Goal: Task Accomplishment & Management: Manage account settings

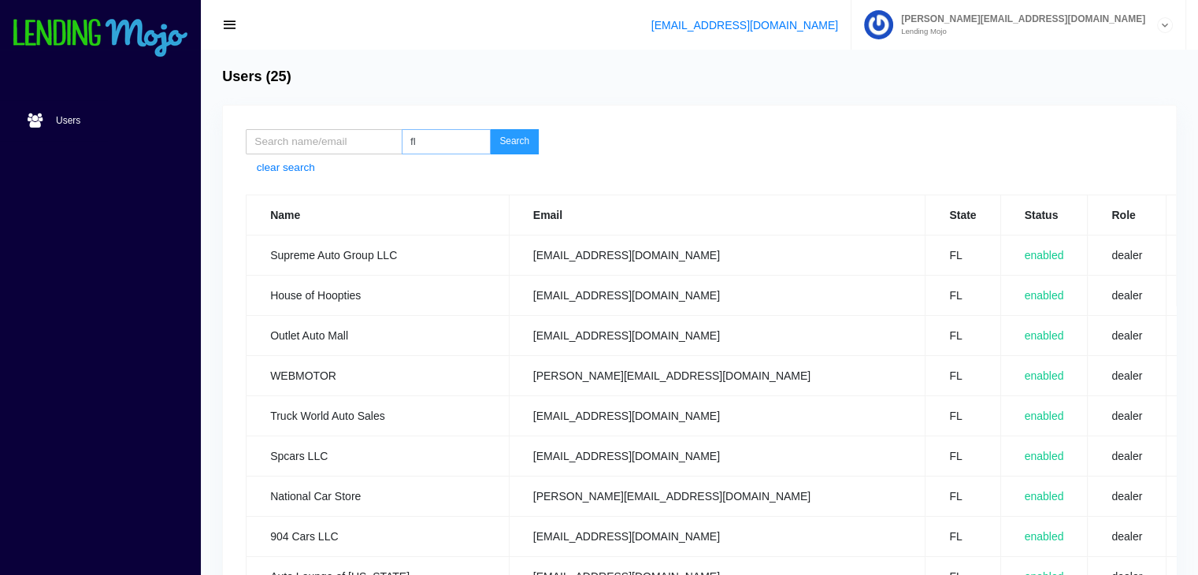
click at [441, 143] on input "fl" at bounding box center [446, 141] width 89 height 25
type input "f"
type input "la"
click at [523, 136] on button "Search" at bounding box center [514, 141] width 49 height 25
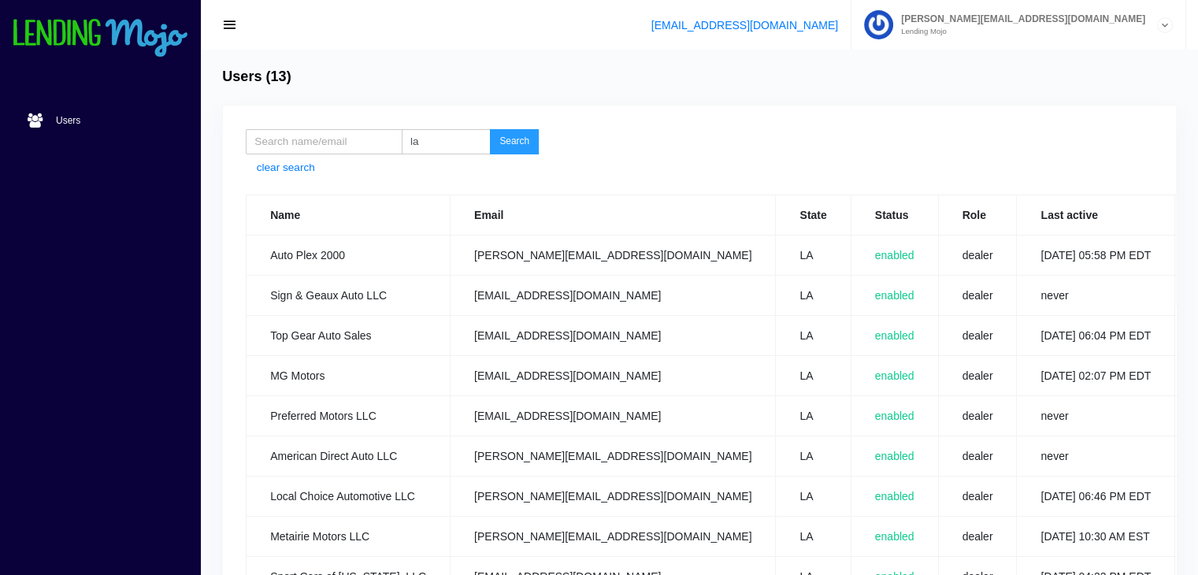
click at [514, 139] on button "Search" at bounding box center [514, 141] width 49 height 25
click at [446, 139] on input "la" at bounding box center [446, 141] width 89 height 25
type input "l"
type input "IN"
click at [519, 135] on button "Search" at bounding box center [514, 141] width 49 height 25
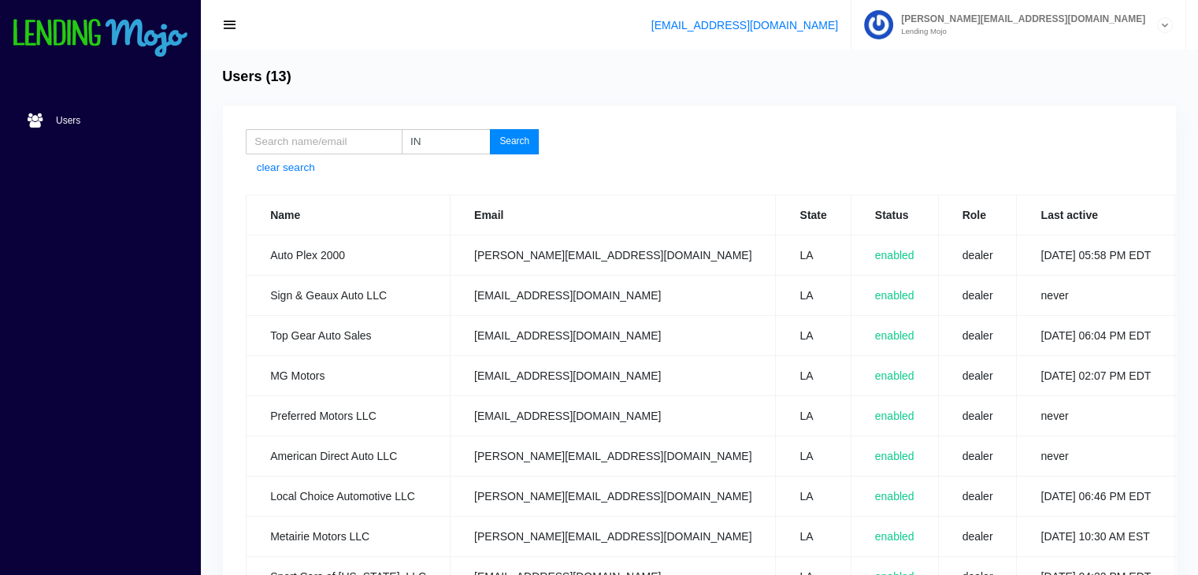
click at [511, 146] on button "Search" at bounding box center [514, 141] width 49 height 25
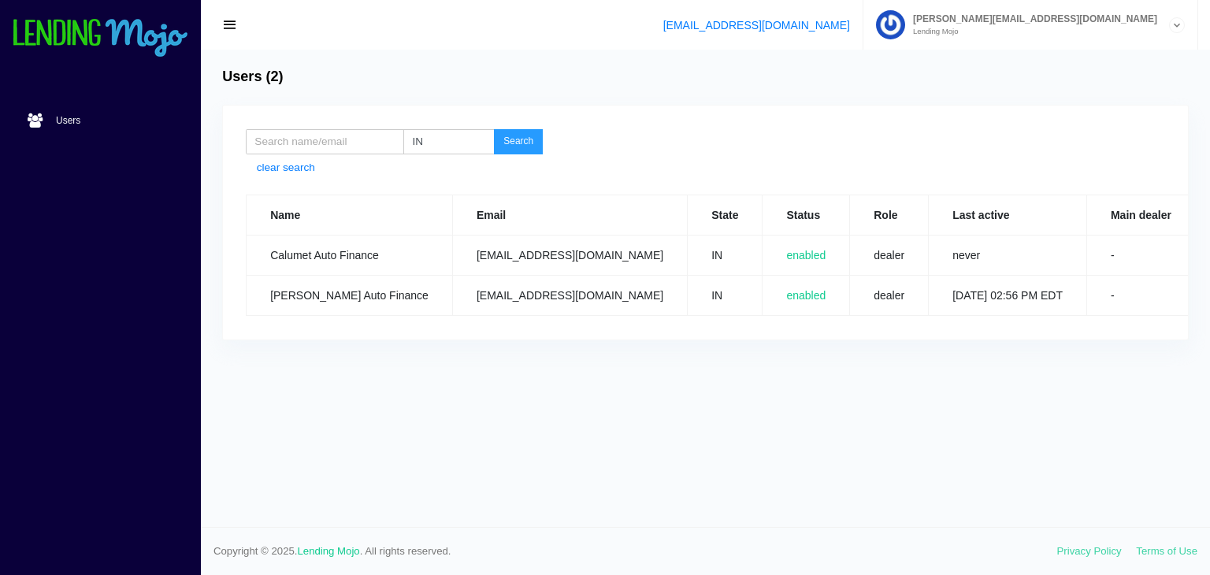
click at [1209, 255] on link "Edit" at bounding box center [1227, 255] width 17 height 11
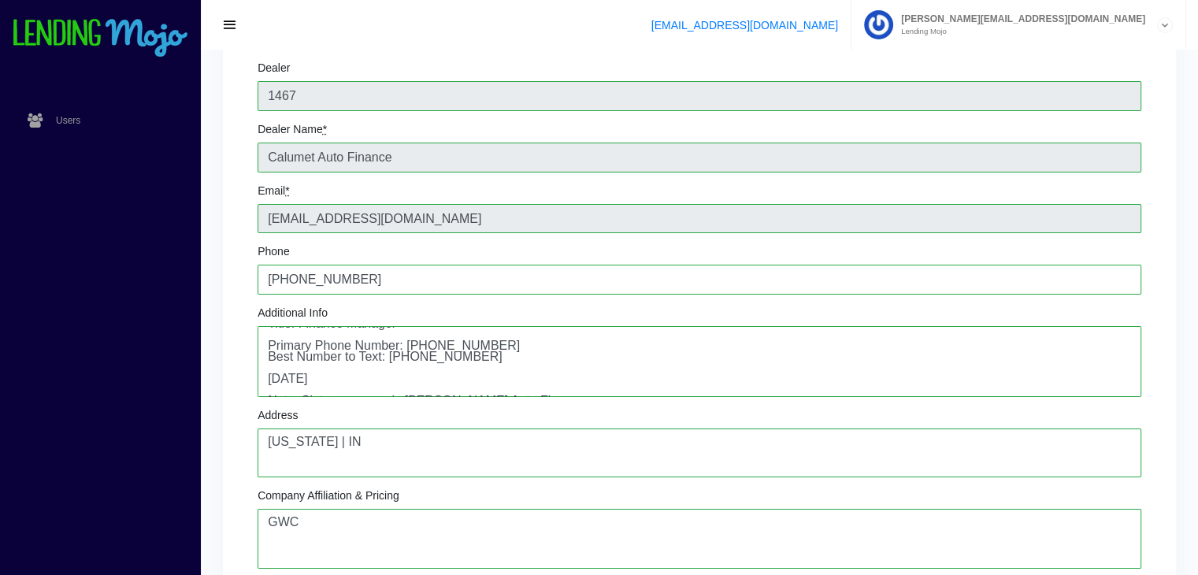
scroll to position [116, 0]
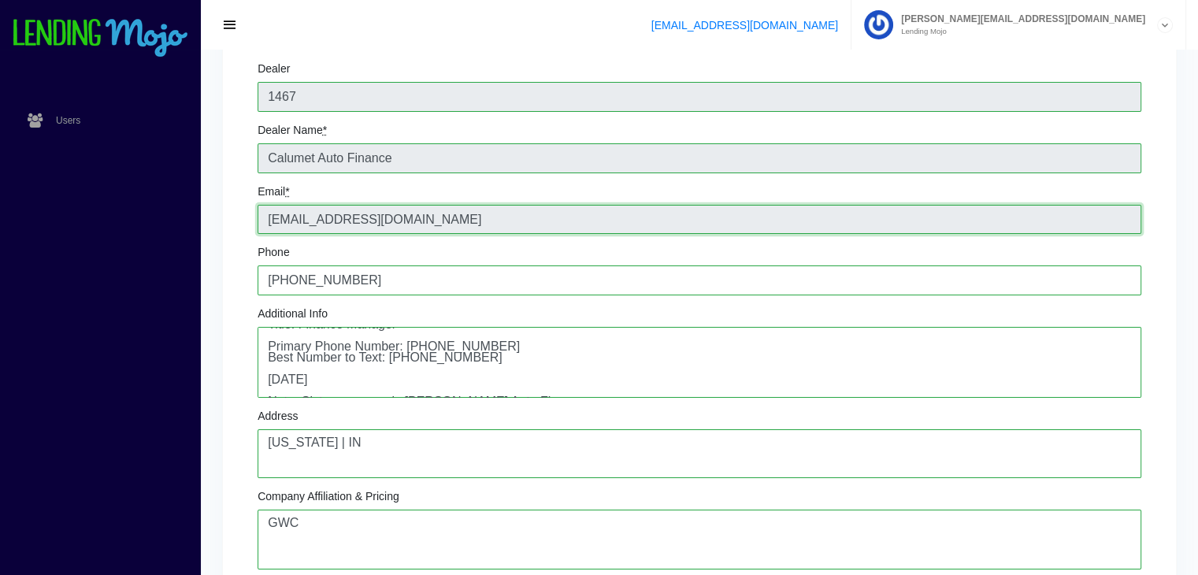
drag, startPoint x: 473, startPoint y: 221, endPoint x: 252, endPoint y: 216, distance: 220.6
click at [252, 216] on div "Dealer 1467 Dealer Name * Calumet Auto Finance Email * calumetautofinance@gmail…" at bounding box center [699, 458] width 907 height 815
click at [373, 382] on textarea "Contact Name: Sam Musleh Title: Finance Manager Contact Name: Tirrell Green Tit…" at bounding box center [700, 362] width 884 height 71
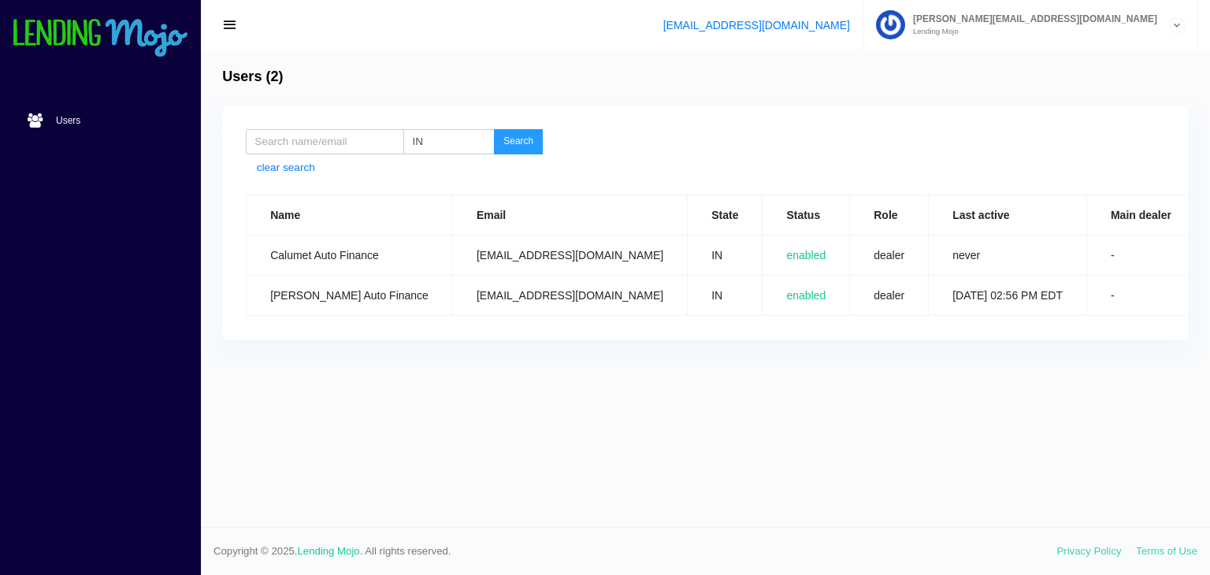
click at [1209, 297] on link "Edit" at bounding box center [1227, 295] width 17 height 11
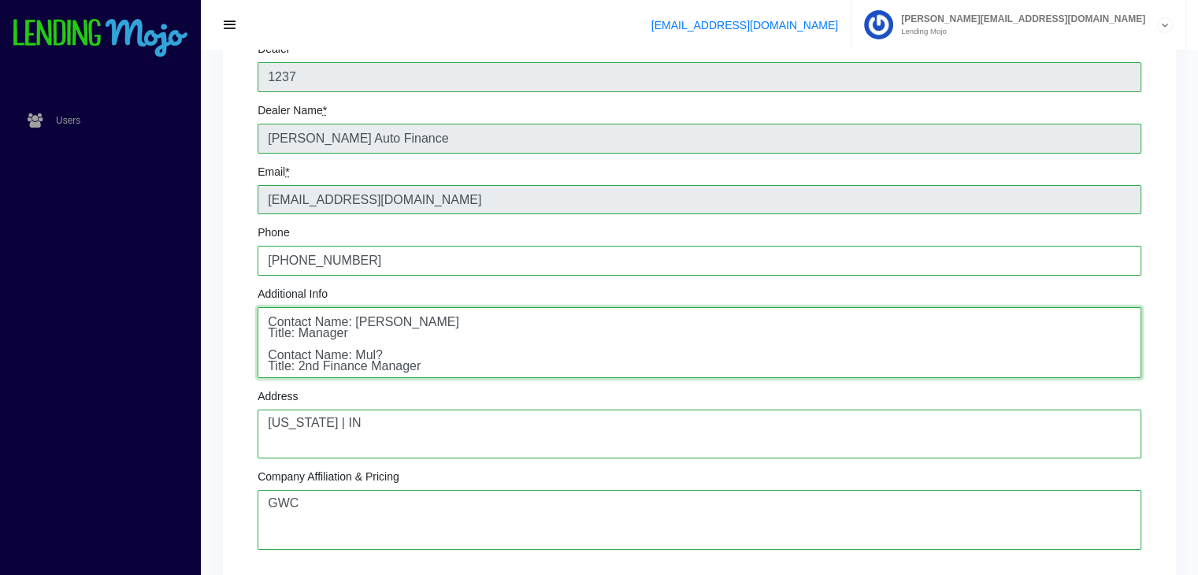
scroll to position [63, 0]
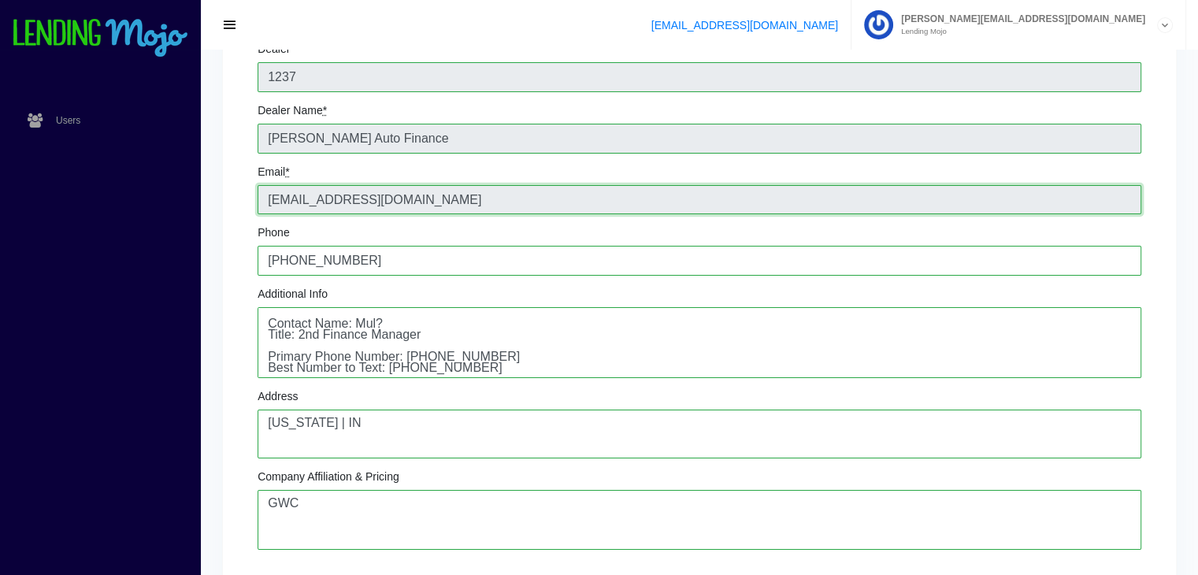
drag, startPoint x: 461, startPoint y: 201, endPoint x: 256, endPoint y: 202, distance: 204.8
click at [256, 202] on div "Dealer 1237 Dealer Name * Kennedy Auto Finance Email * kennedyautofinance@gmail…" at bounding box center [699, 439] width 907 height 815
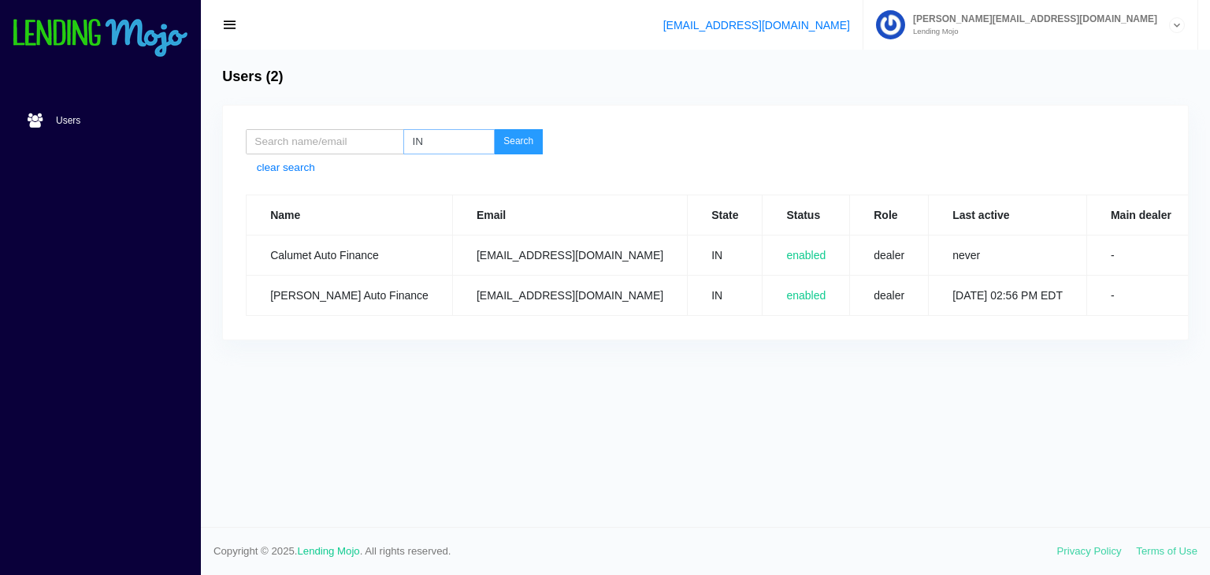
click at [443, 135] on input "IN" at bounding box center [448, 141] width 91 height 25
type input "I"
type input "IL"
click at [513, 140] on button "Search" at bounding box center [518, 141] width 49 height 25
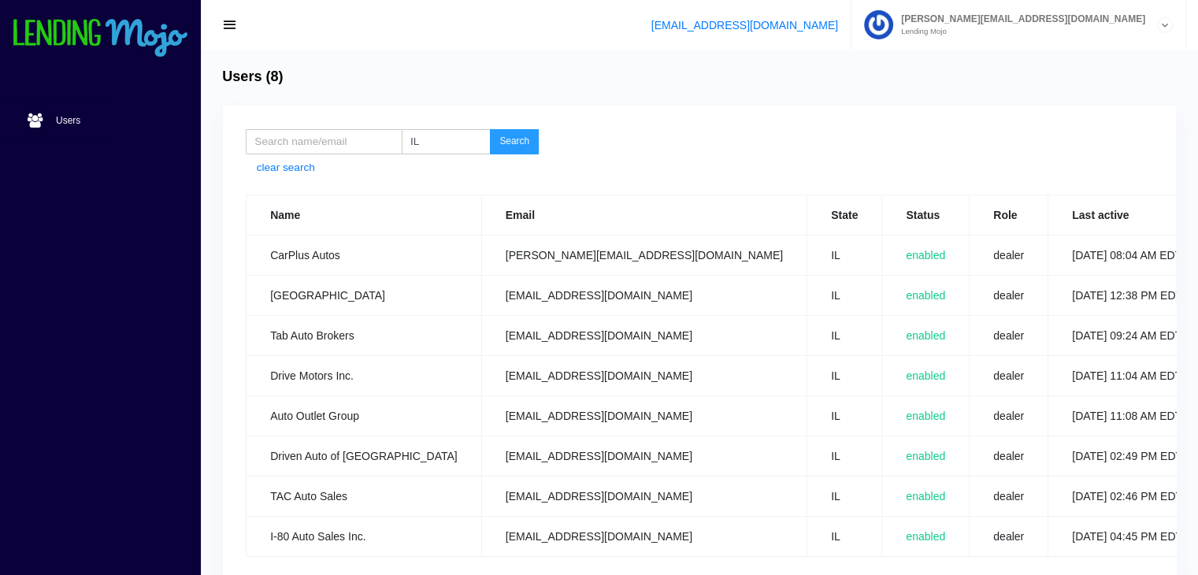
click at [882, 348] on td "enabled" at bounding box center [925, 336] width 87 height 40
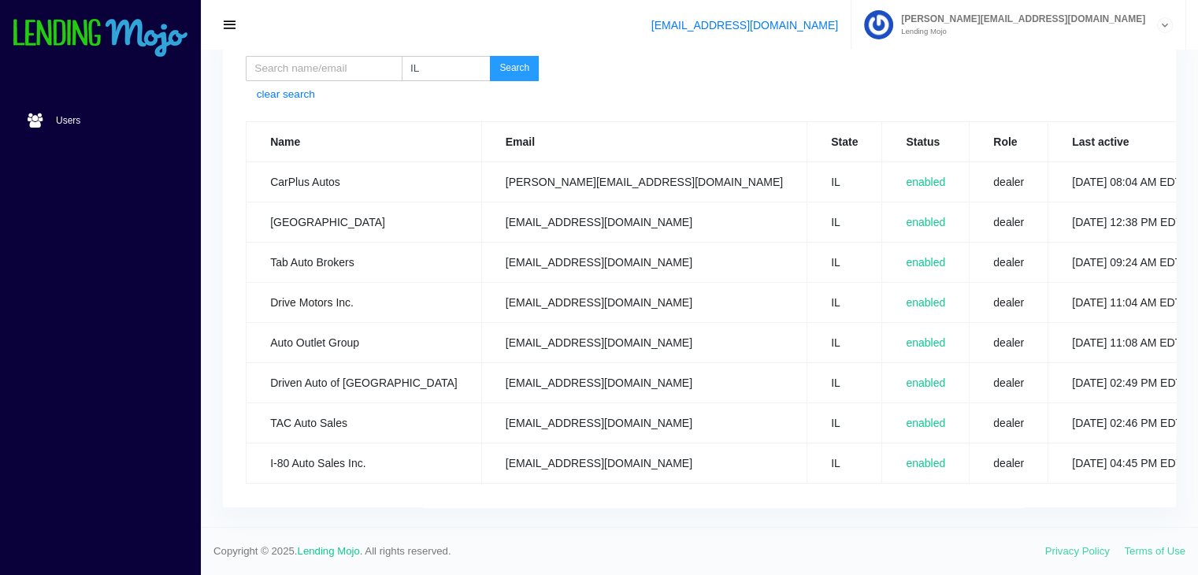
scroll to position [0, 71]
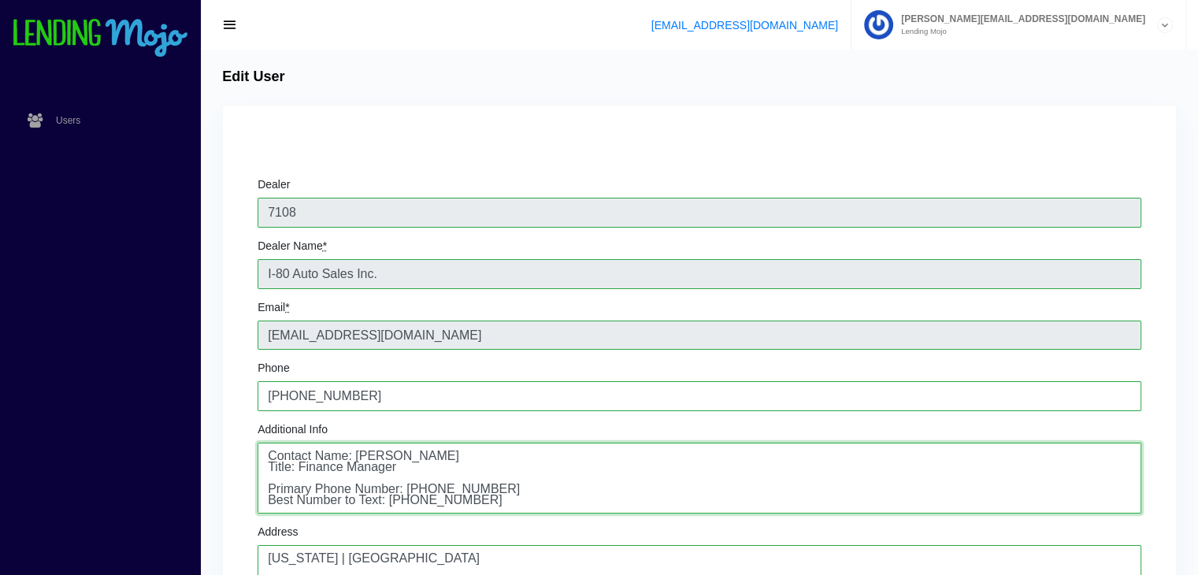
scroll to position [32, 0]
